Goal: Task Accomplishment & Management: Use online tool/utility

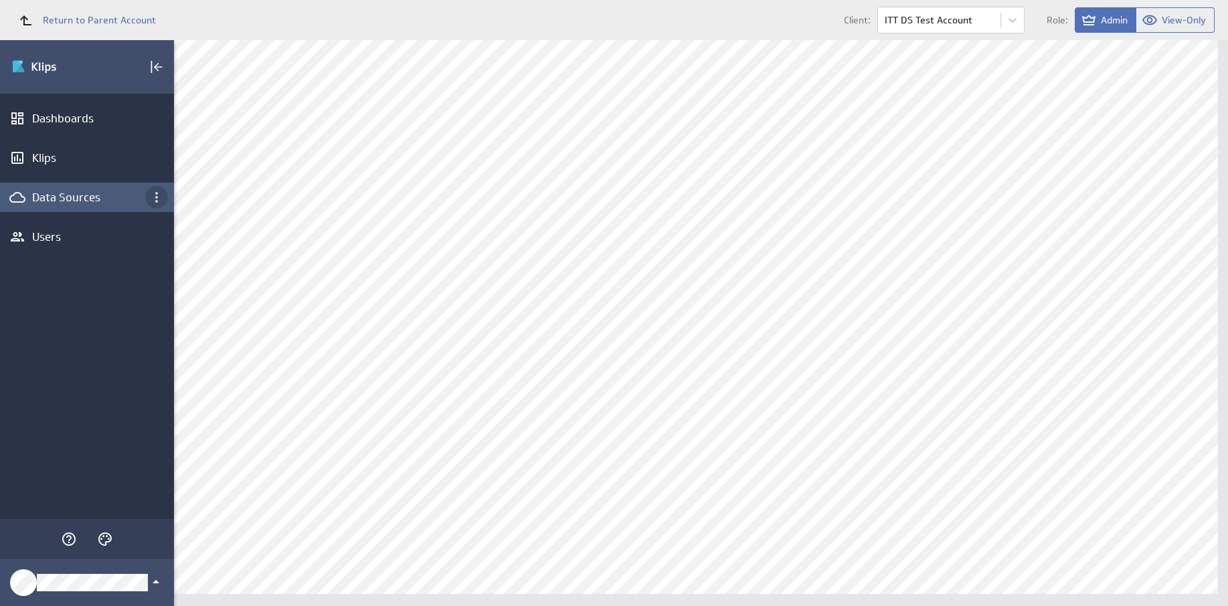
click at [155, 197] on icon "Data Sources menu" at bounding box center [157, 197] width 16 height 16
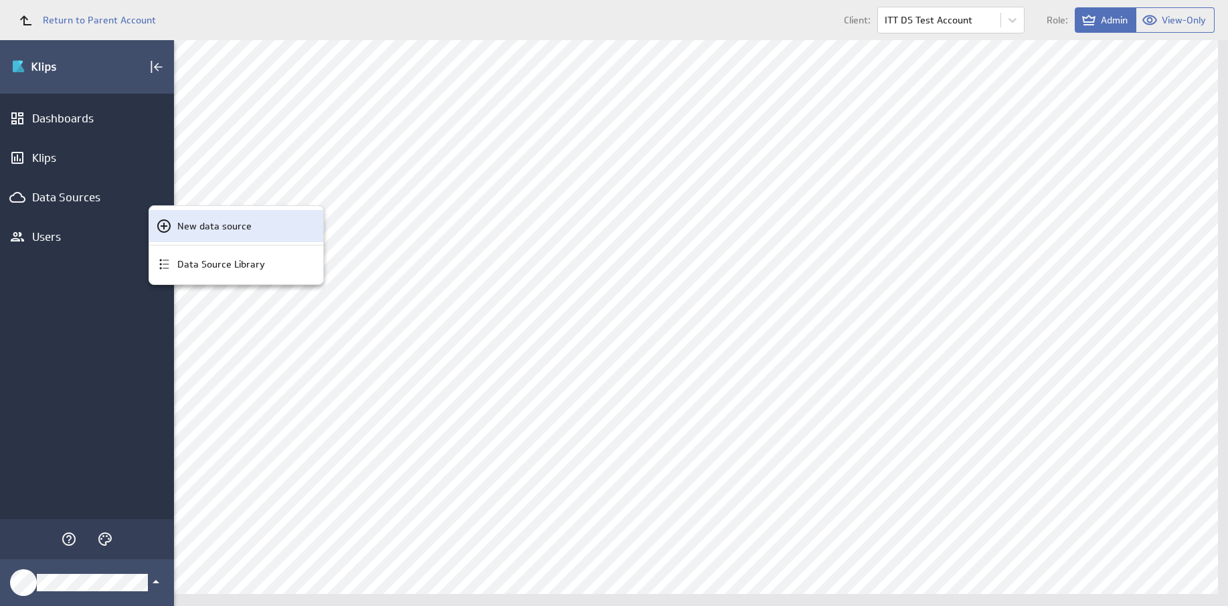
click at [189, 230] on p "New data source" at bounding box center [214, 227] width 74 height 14
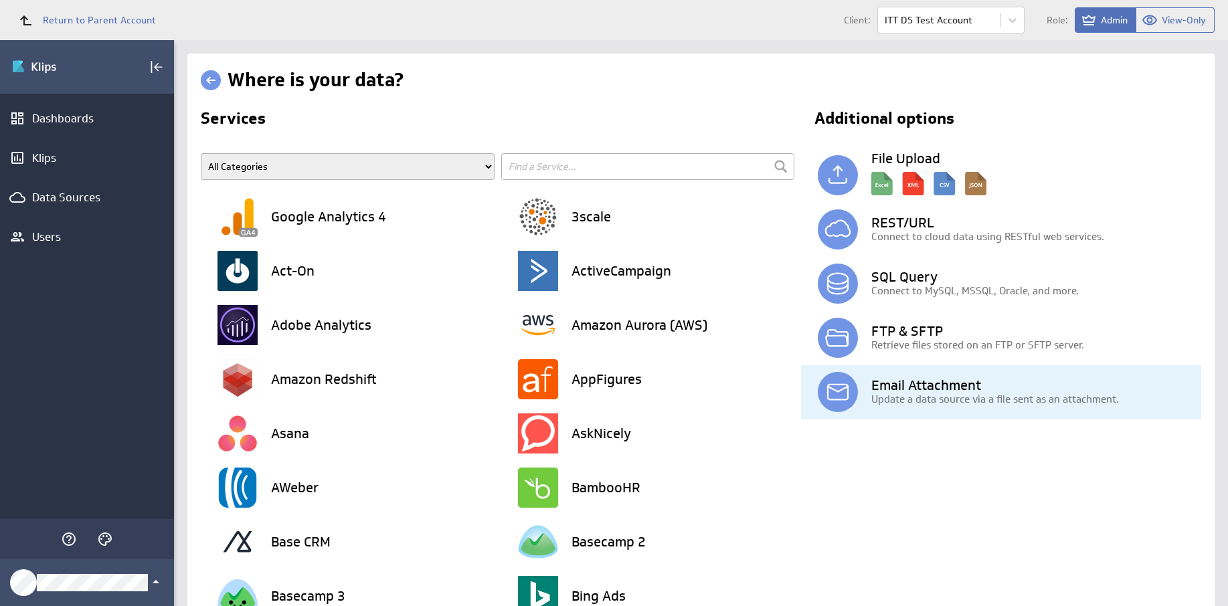
click at [922, 388] on h3 "Email Attachment" at bounding box center [1036, 385] width 330 height 13
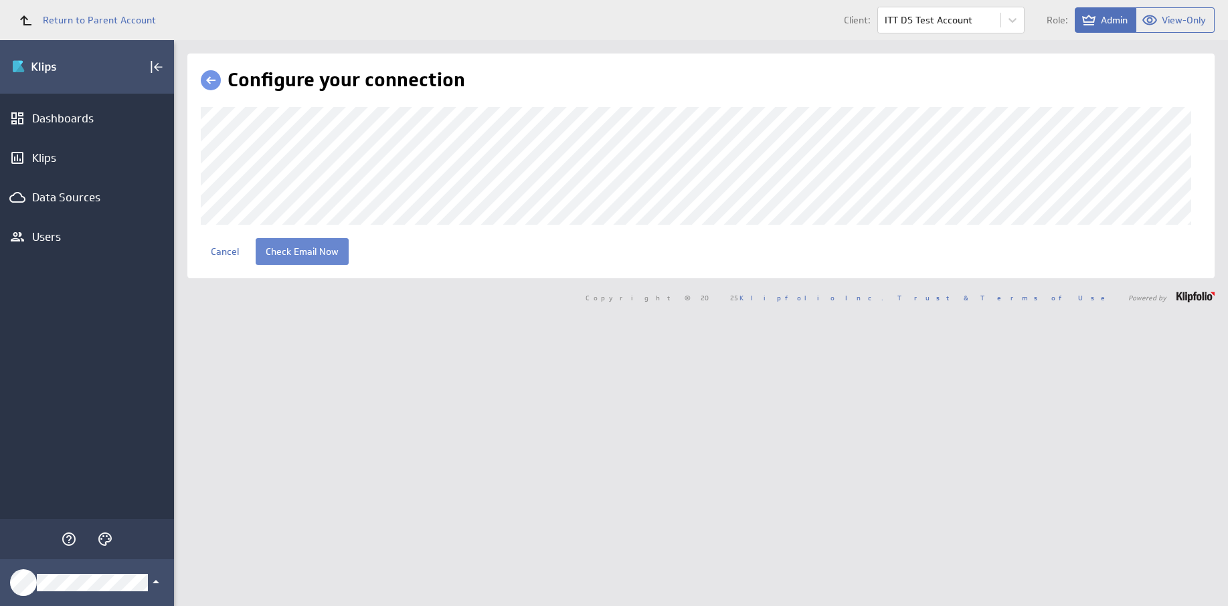
click at [304, 257] on input "Check Email Now" at bounding box center [302, 251] width 93 height 27
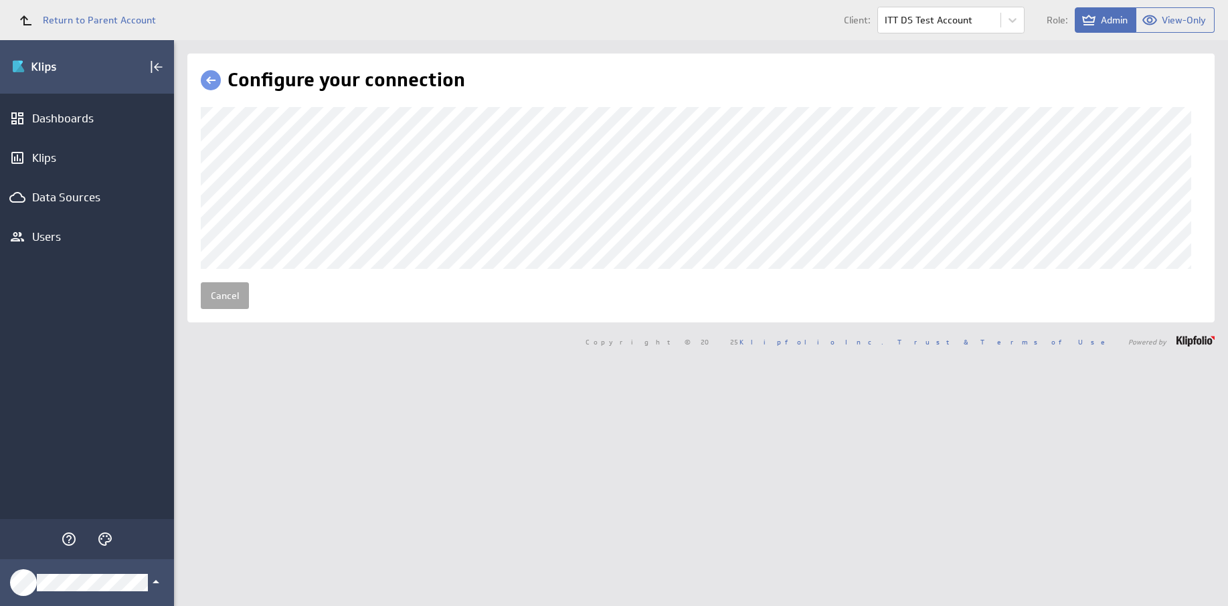
click at [236, 309] on link "Cancel" at bounding box center [225, 295] width 48 height 27
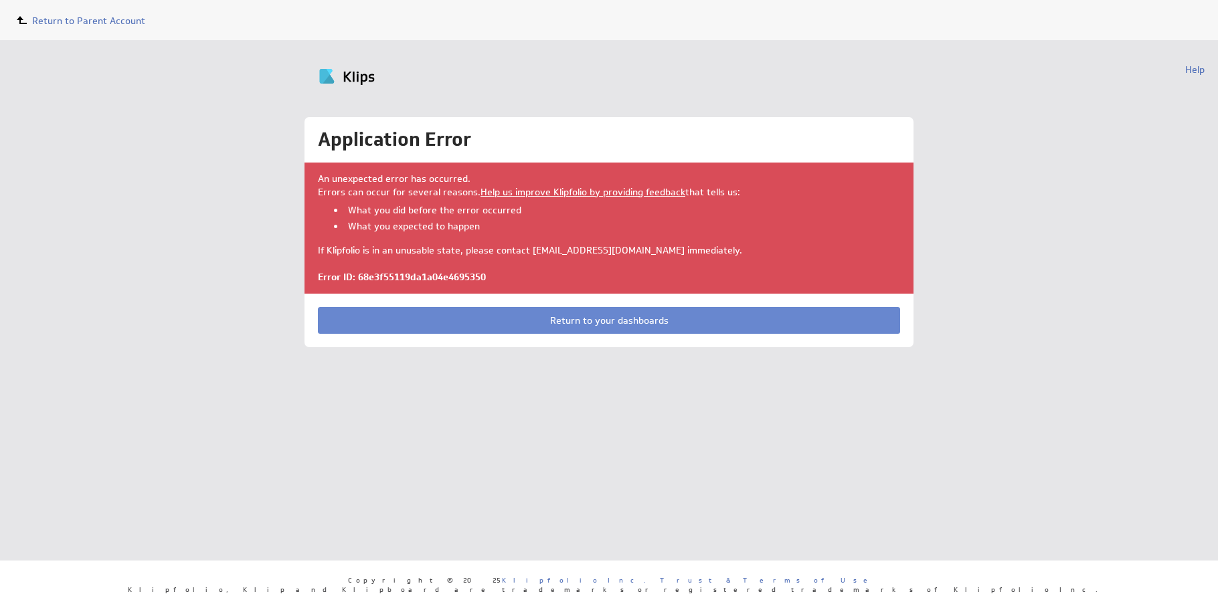
click at [596, 321] on link "Return to your dashboards" at bounding box center [609, 320] width 582 height 27
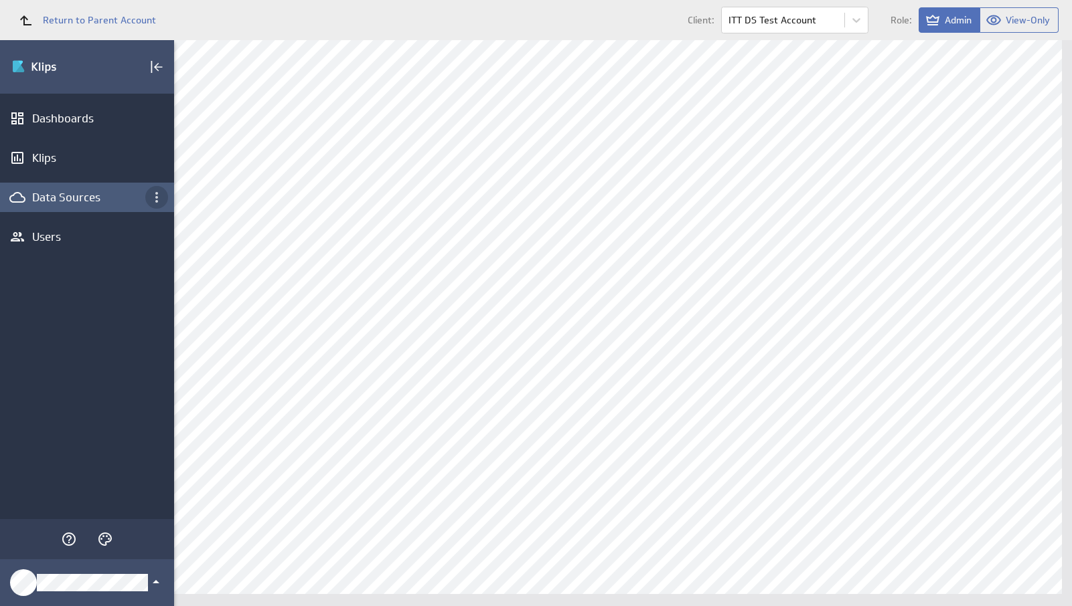
click at [147, 193] on div "Data Sources menu" at bounding box center [156, 197] width 23 height 23
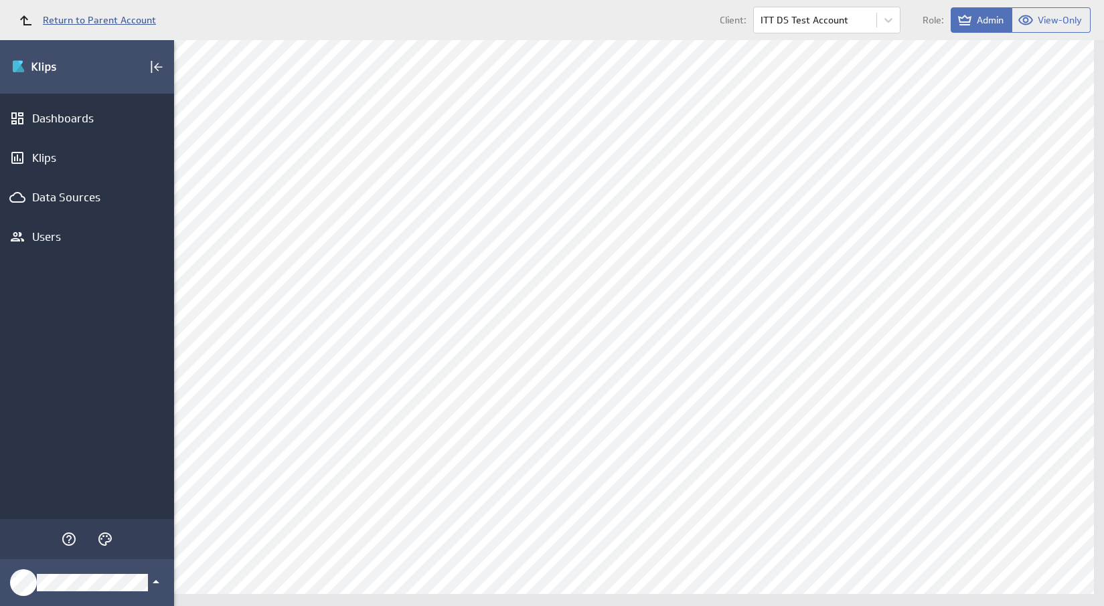
click at [129, 23] on span "Return to Parent Account" at bounding box center [99, 19] width 113 height 9
